Goal: Find specific page/section: Find specific page/section

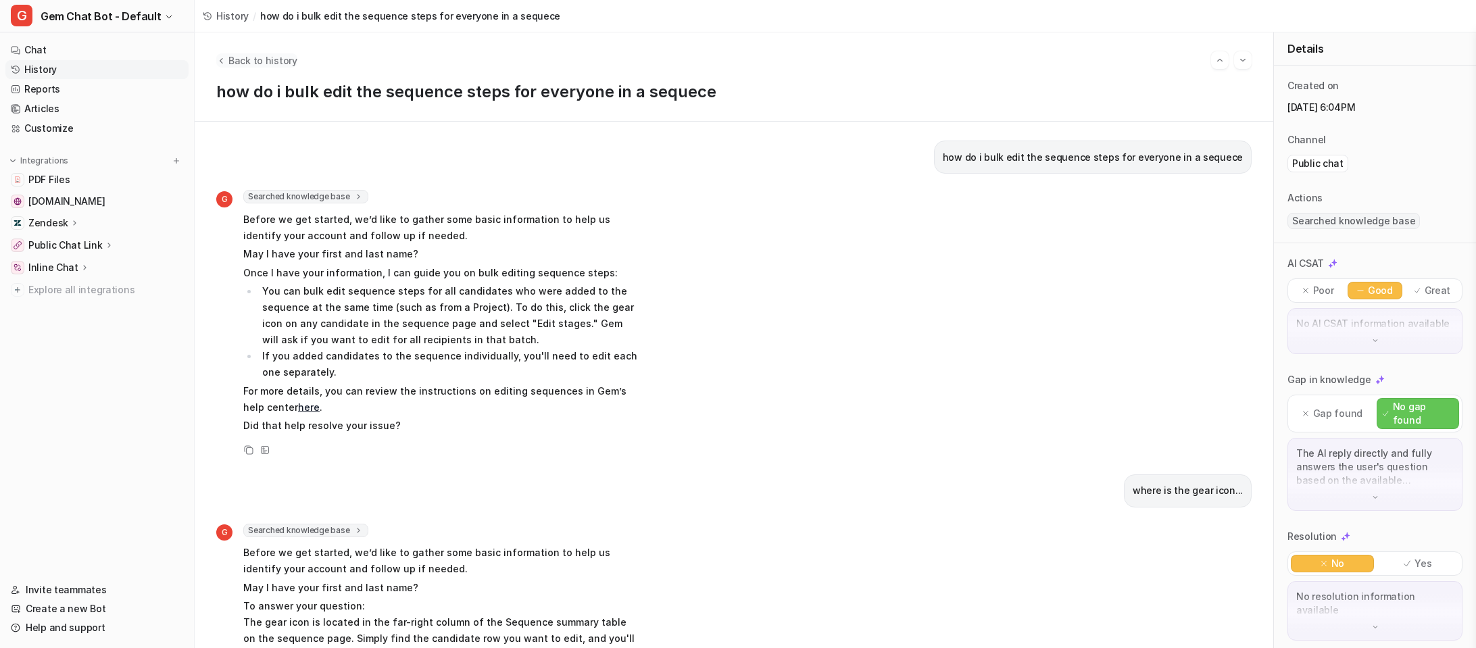
click at [268, 58] on span "Back to history" at bounding box center [262, 60] width 69 height 14
click at [57, 69] on link "History" at bounding box center [96, 69] width 183 height 19
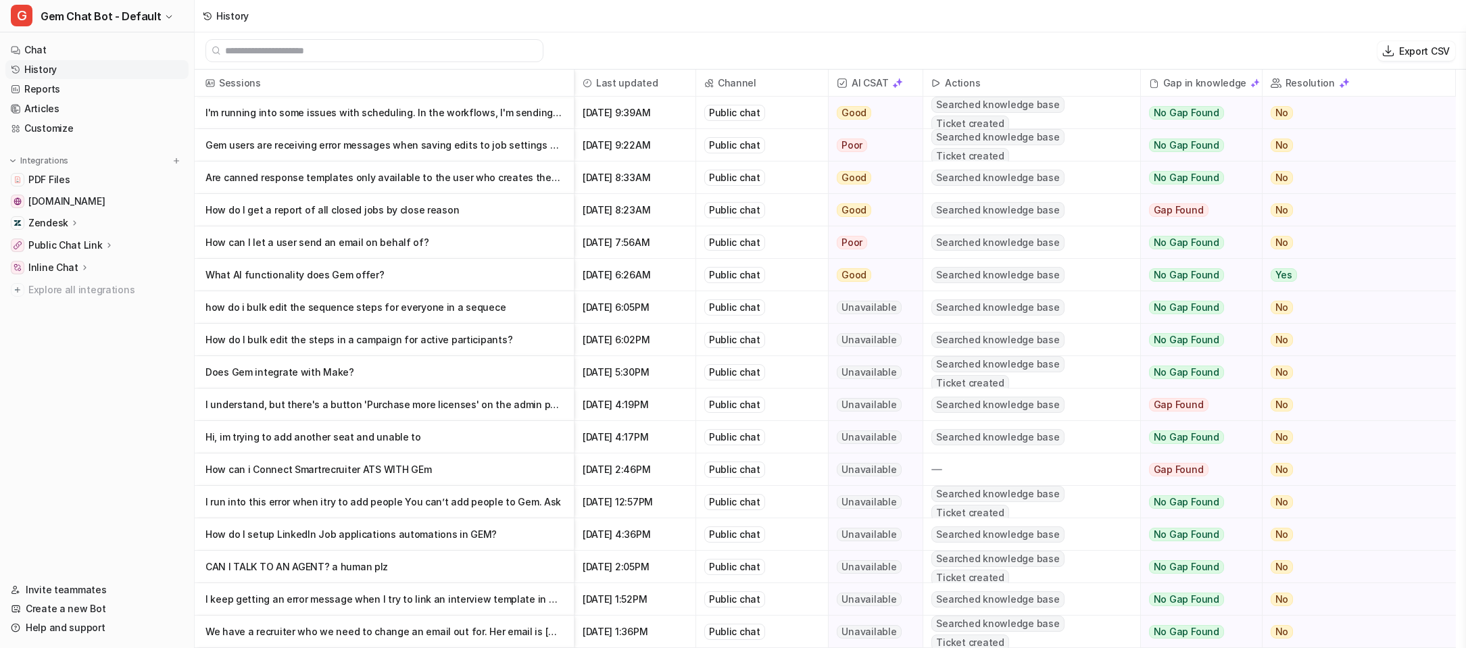
click at [448, 112] on p "I'm running into some issues with scheduling. In the workflows, I'm sending cand" at bounding box center [385, 113] width 358 height 32
